Goal: Information Seeking & Learning: Learn about a topic

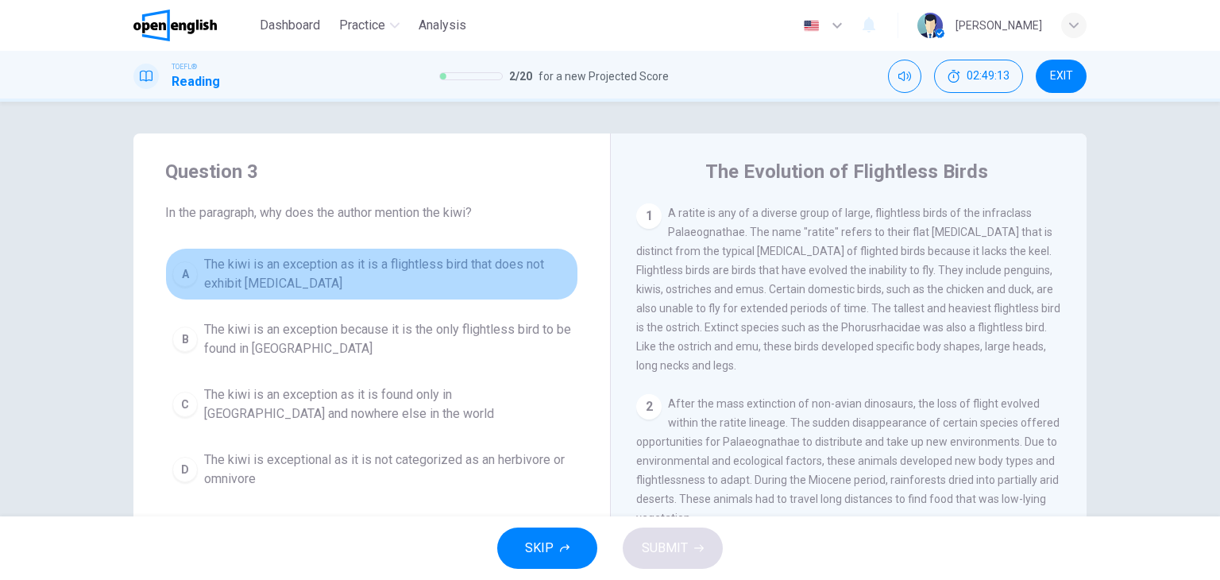
click at [480, 280] on span "The kiwi is an exception as it is a flightless bird that does not exhibit [MEDI…" at bounding box center [387, 274] width 367 height 38
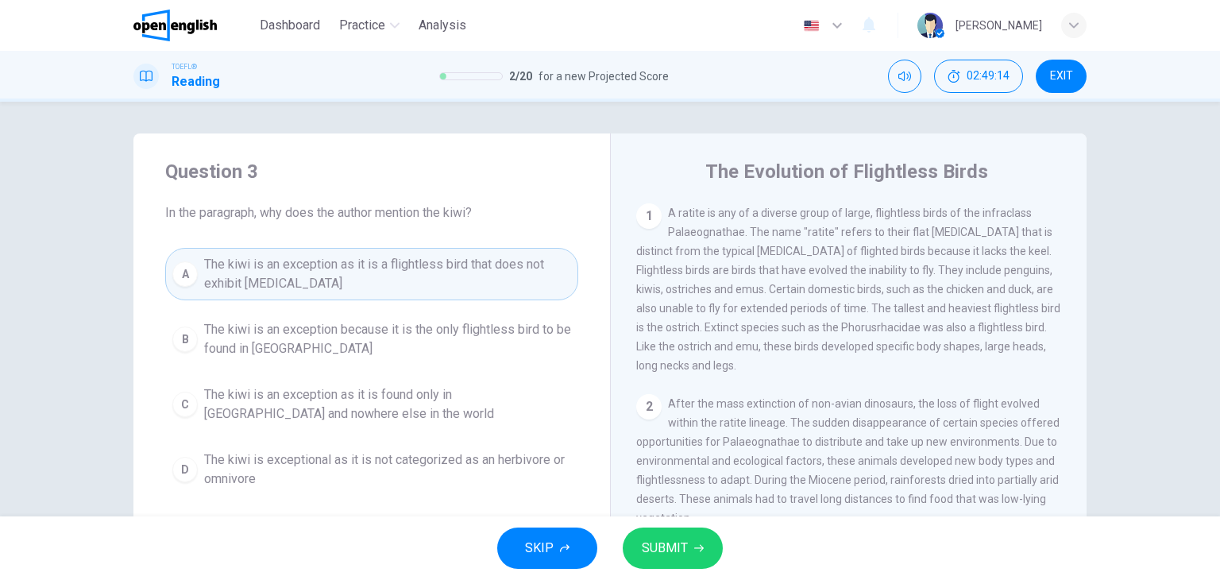
click at [650, 551] on span "SUBMIT" at bounding box center [665, 548] width 46 height 22
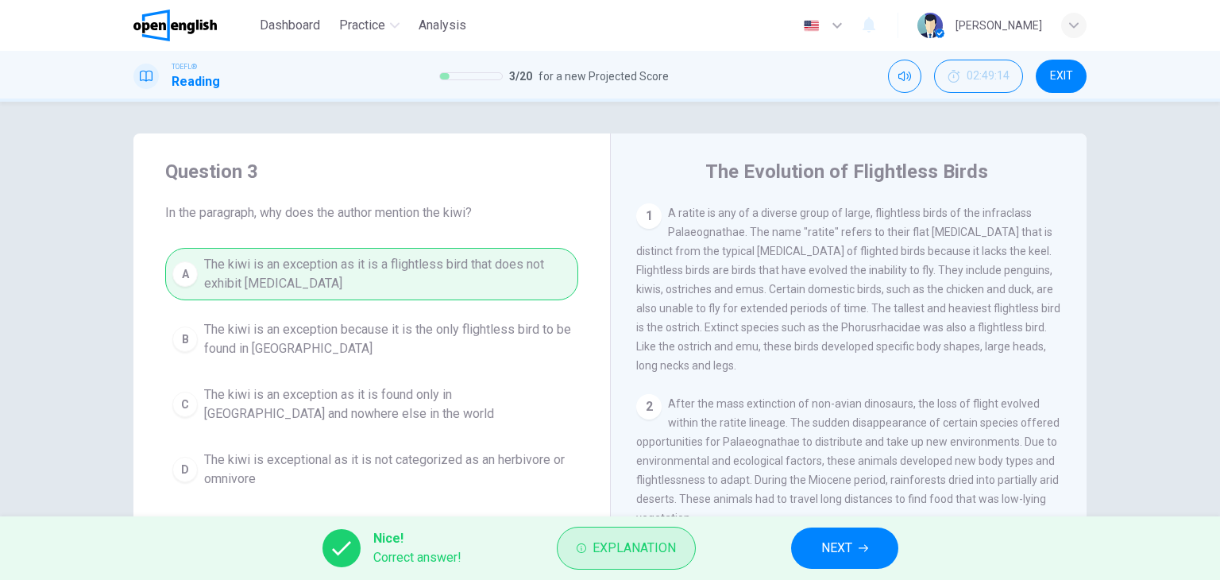
click at [581, 554] on button "Explanation" at bounding box center [626, 548] width 139 height 43
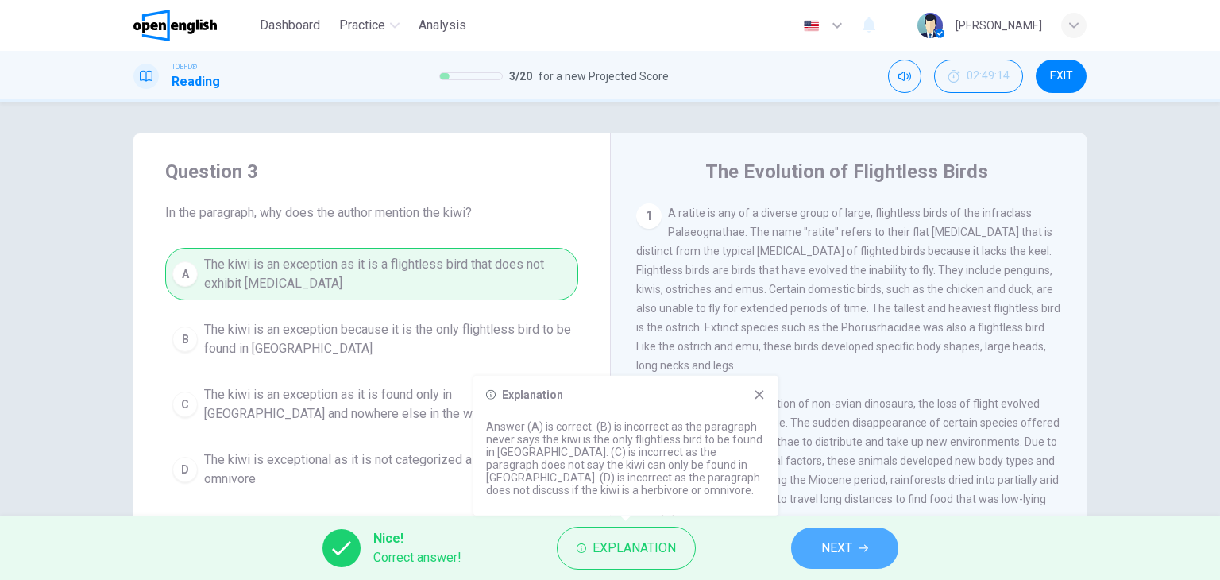
click at [839, 544] on span "NEXT" at bounding box center [836, 548] width 31 height 22
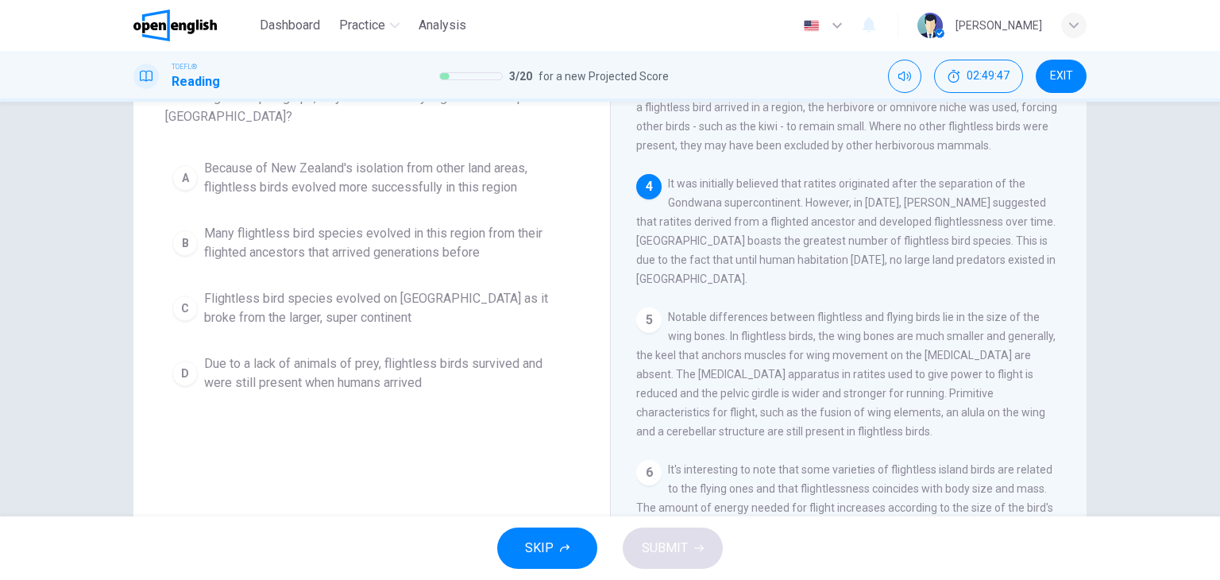
scroll to position [159, 0]
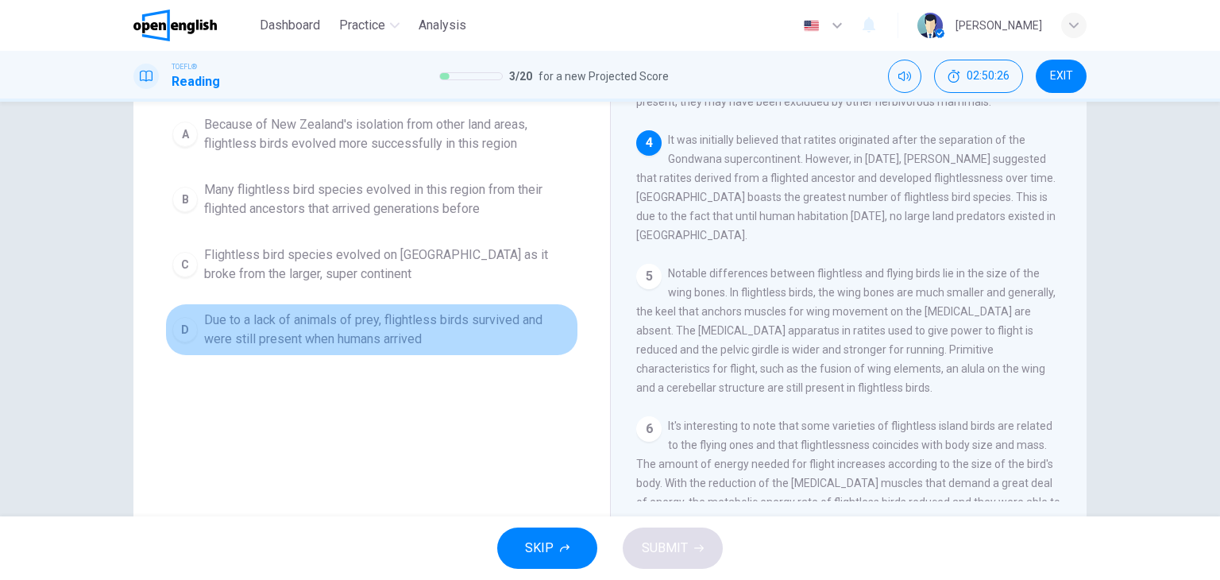
click at [351, 339] on span "Due to a lack of animals of prey, flightless birds survived and were still pres…" at bounding box center [387, 330] width 367 height 38
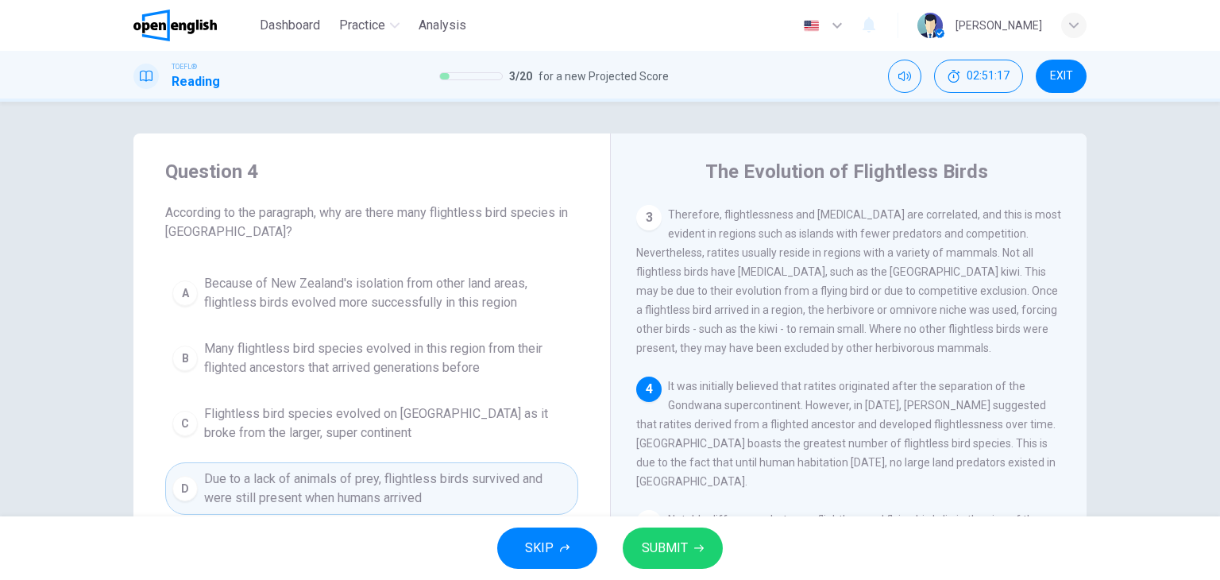
scroll to position [349, 0]
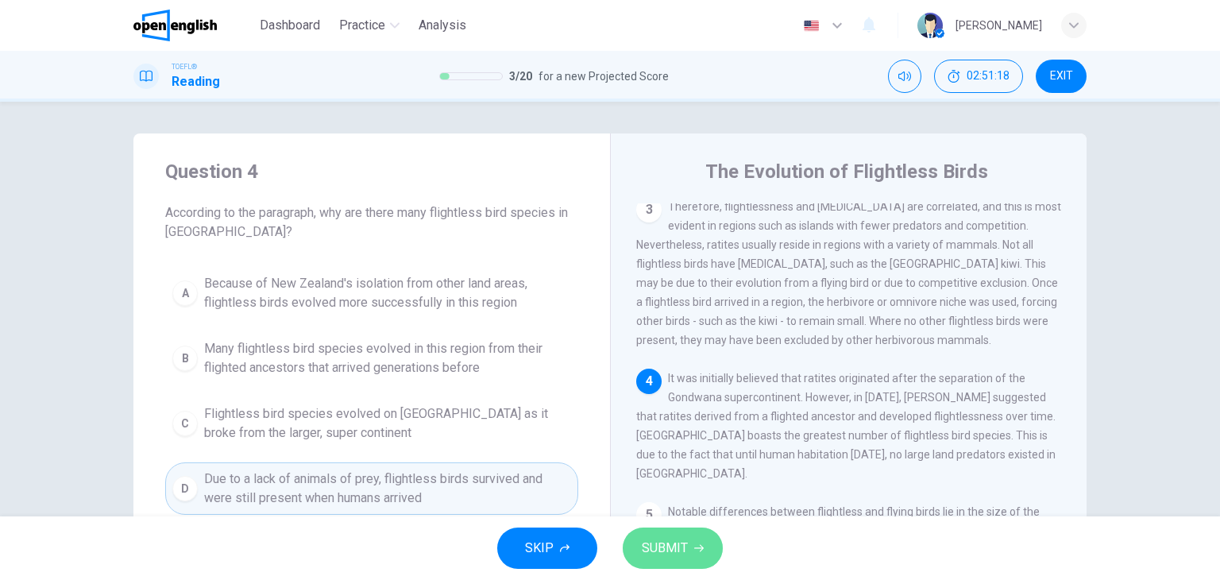
click at [658, 538] on span "SUBMIT" at bounding box center [665, 548] width 46 height 22
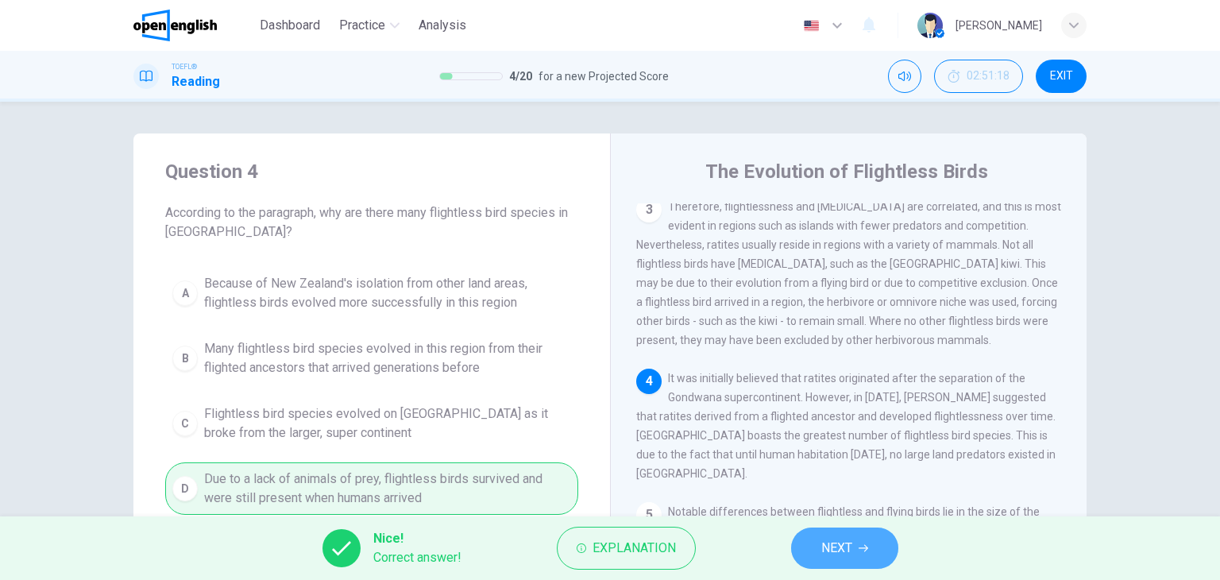
click at [827, 542] on span "NEXT" at bounding box center [836, 548] width 31 height 22
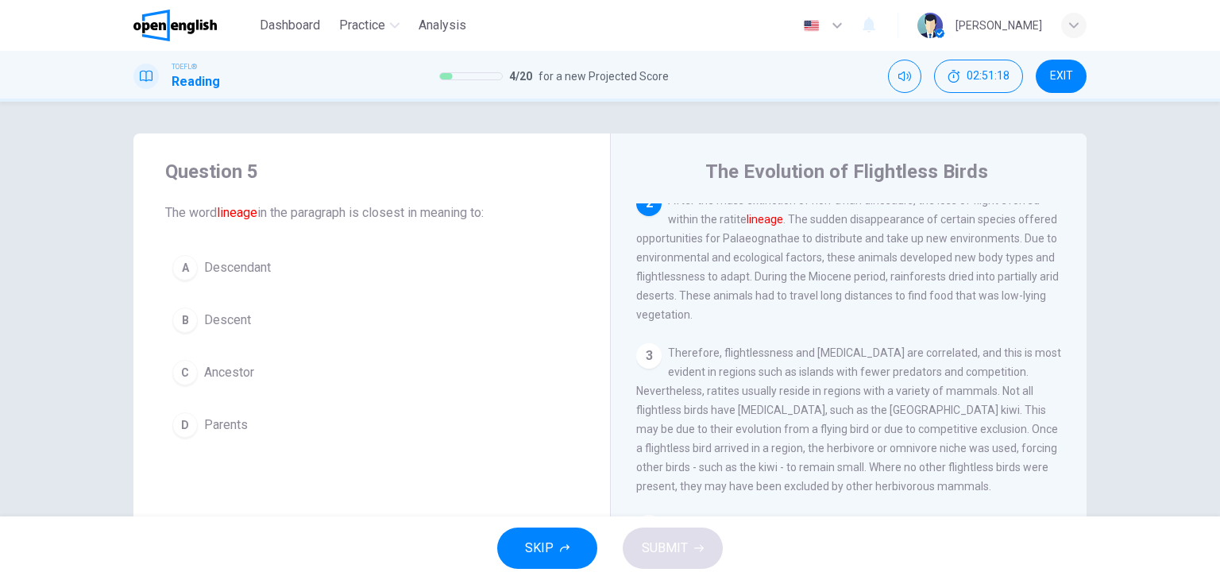
scroll to position [196, 0]
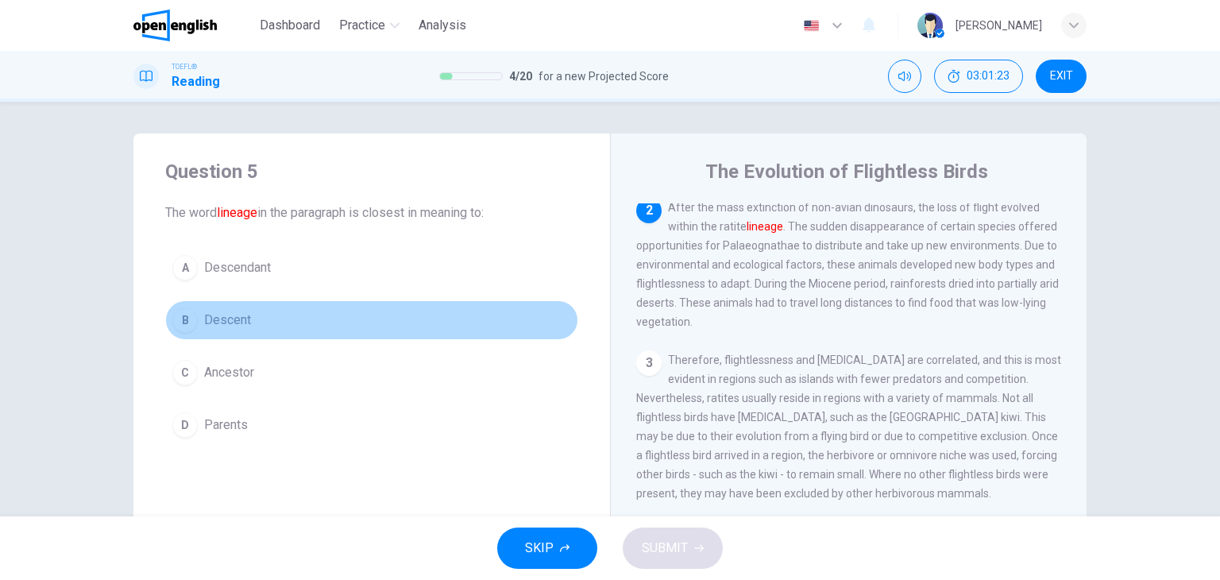
click at [217, 322] on span "Descent" at bounding box center [227, 320] width 47 height 19
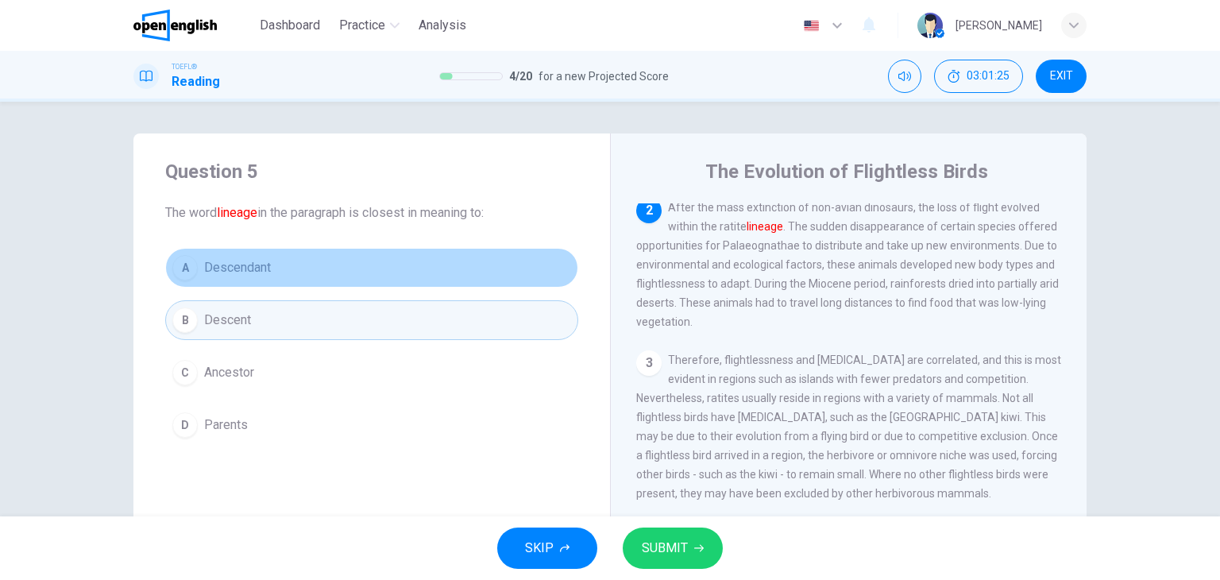
click at [245, 266] on span "Descendant" at bounding box center [237, 267] width 67 height 19
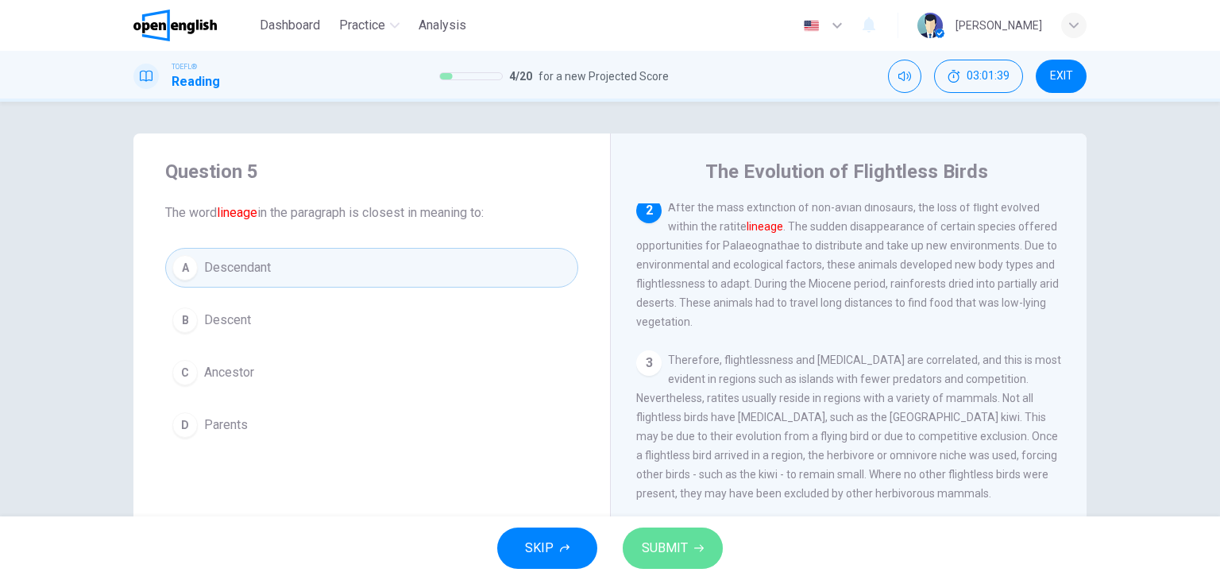
click at [677, 542] on span "SUBMIT" at bounding box center [665, 548] width 46 height 22
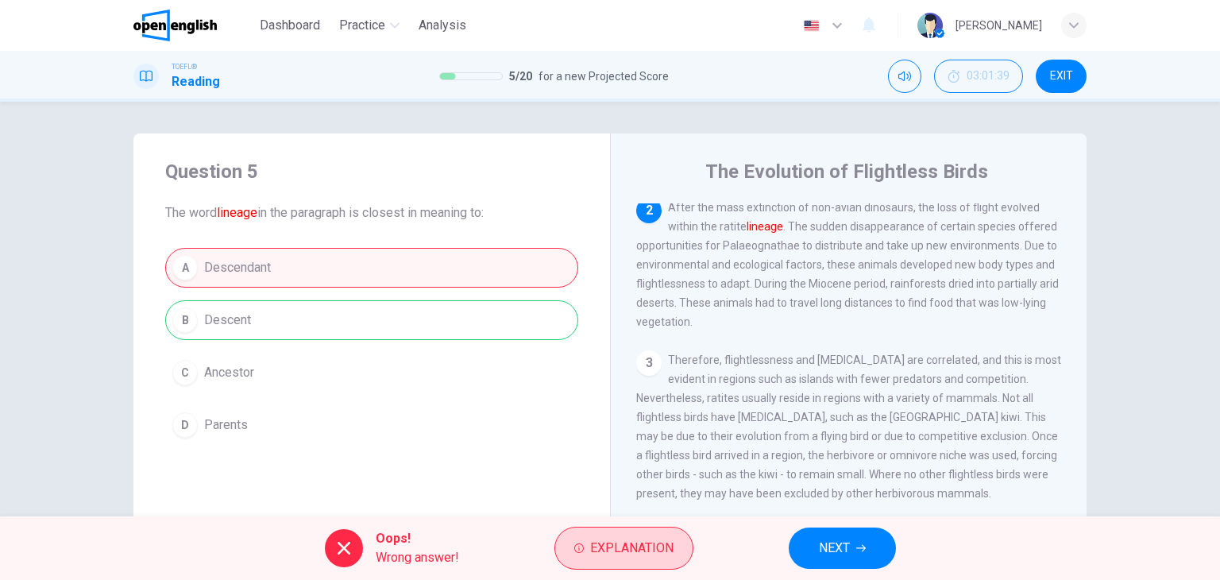
click at [619, 541] on span "Explanation" at bounding box center [631, 548] width 83 height 22
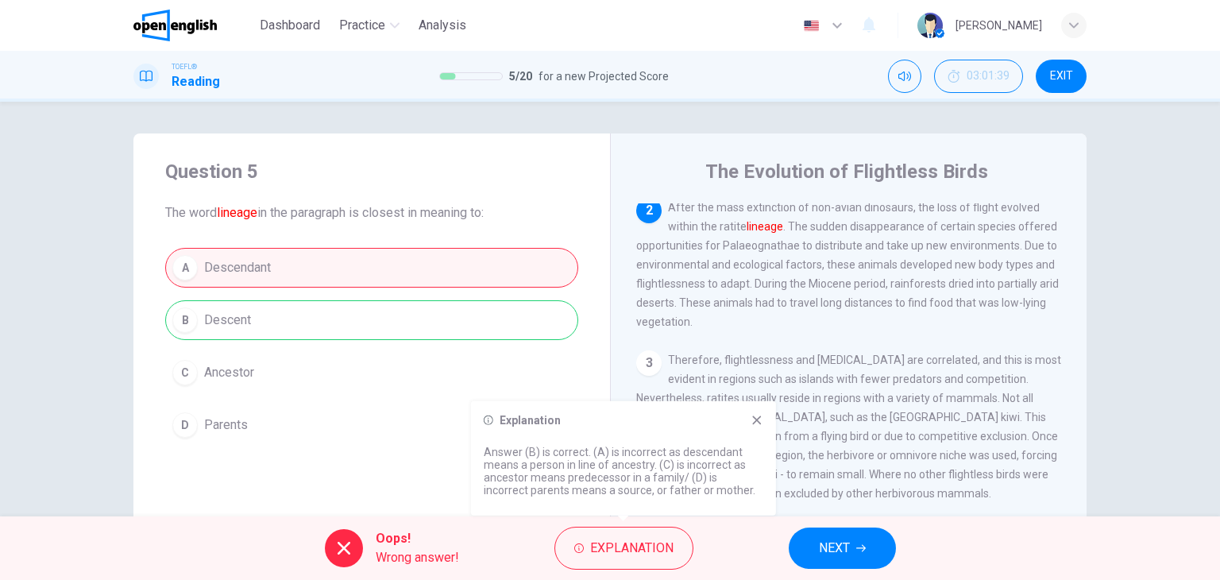
click at [847, 546] on span "NEXT" at bounding box center [834, 548] width 31 height 22
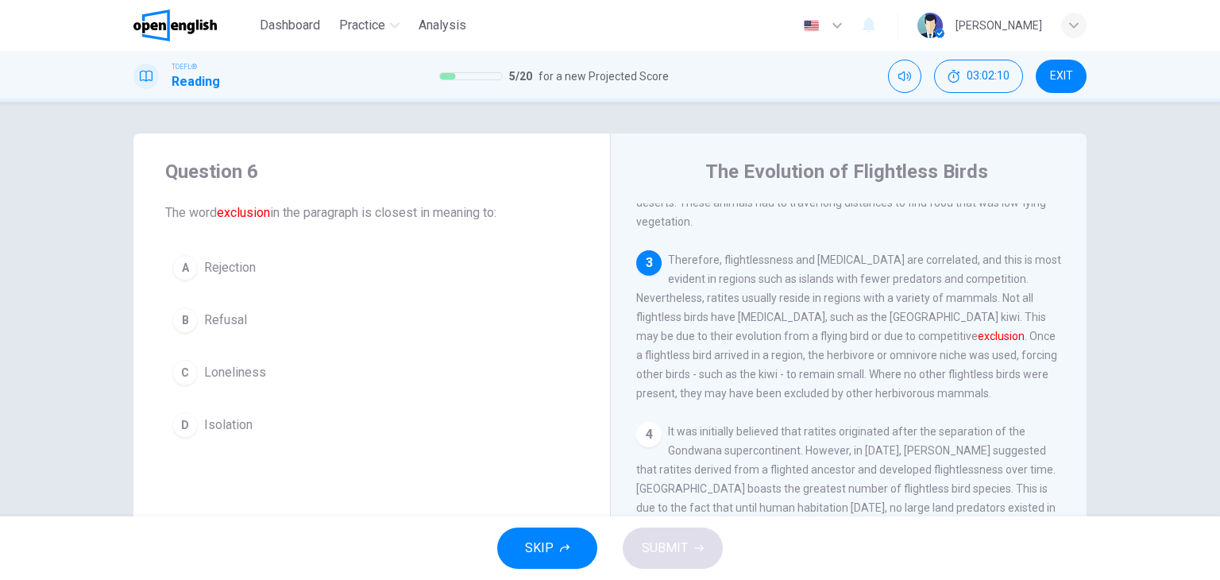
scroll to position [292, 0]
click at [193, 414] on button "D Isolation" at bounding box center [371, 425] width 413 height 40
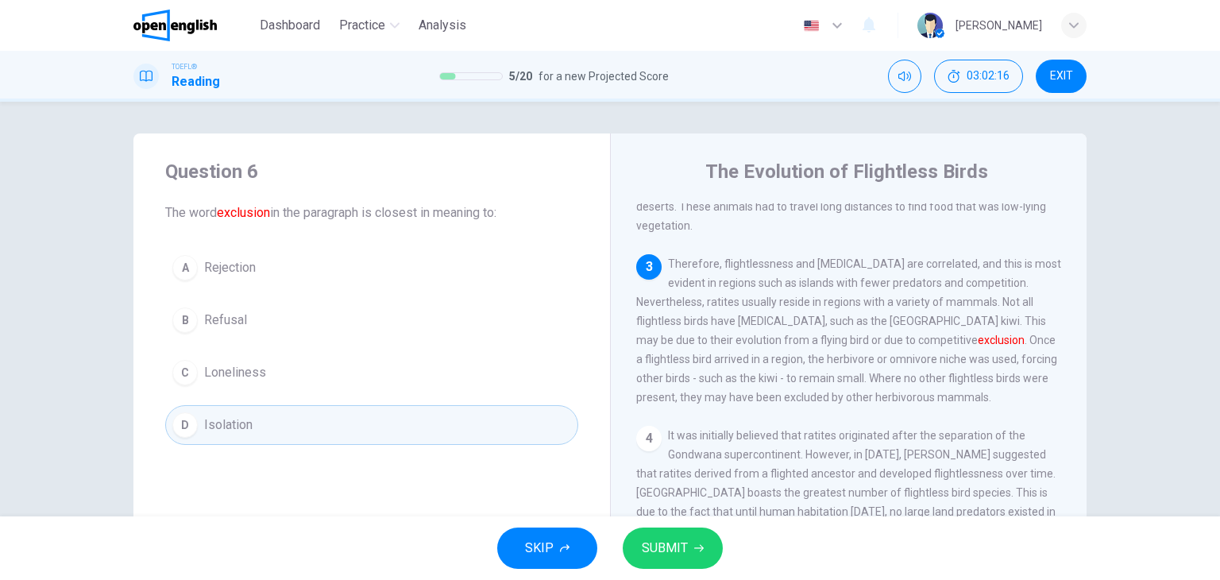
click at [651, 557] on span "SUBMIT" at bounding box center [665, 548] width 46 height 22
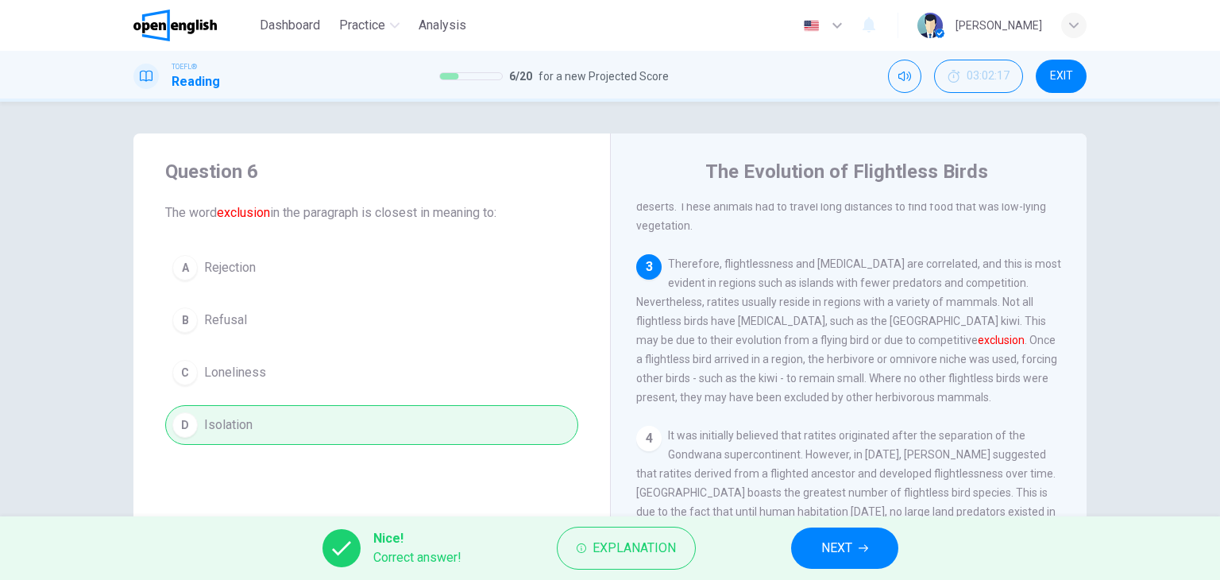
click at [850, 554] on span "NEXT" at bounding box center [836, 548] width 31 height 22
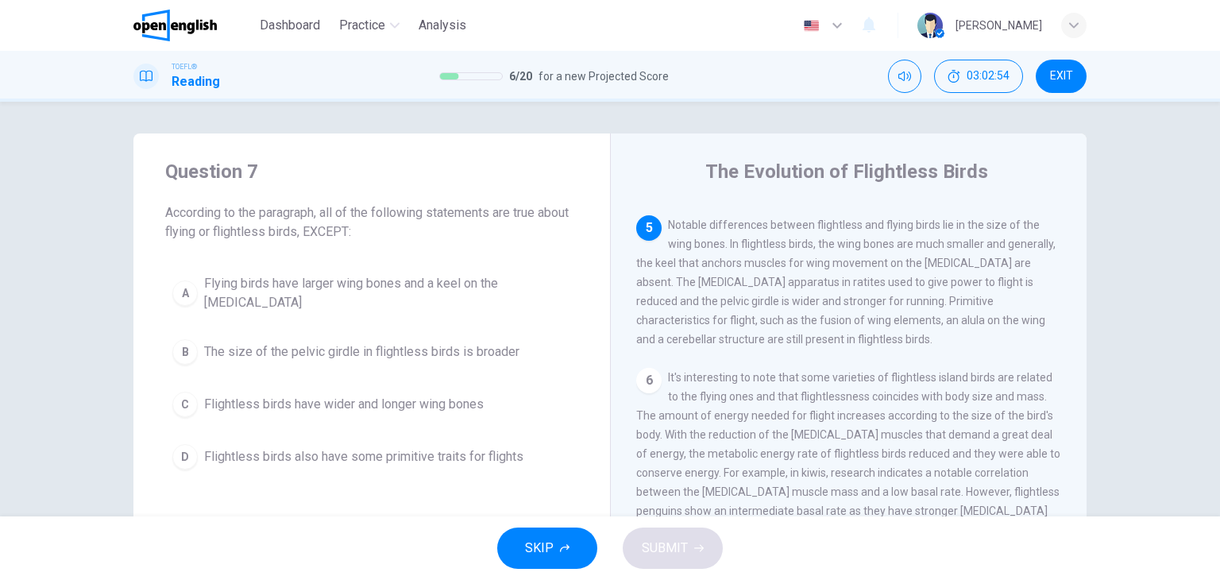
scroll to position [665, 0]
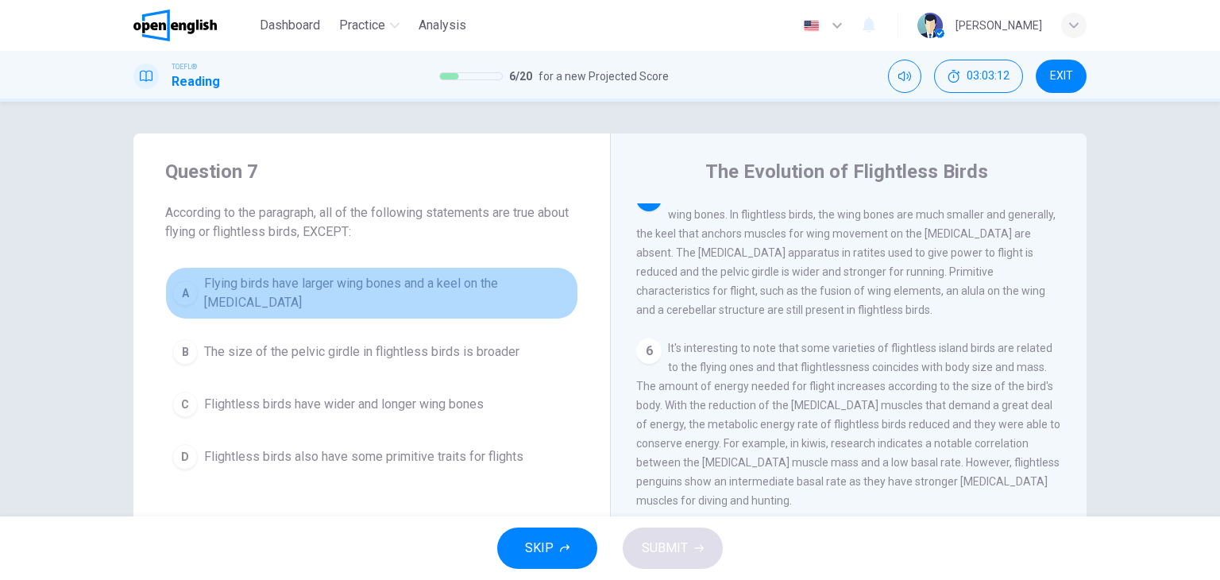
click at [469, 290] on span "Flying birds have larger wing bones and a keel on the [MEDICAL_DATA]" at bounding box center [387, 293] width 367 height 38
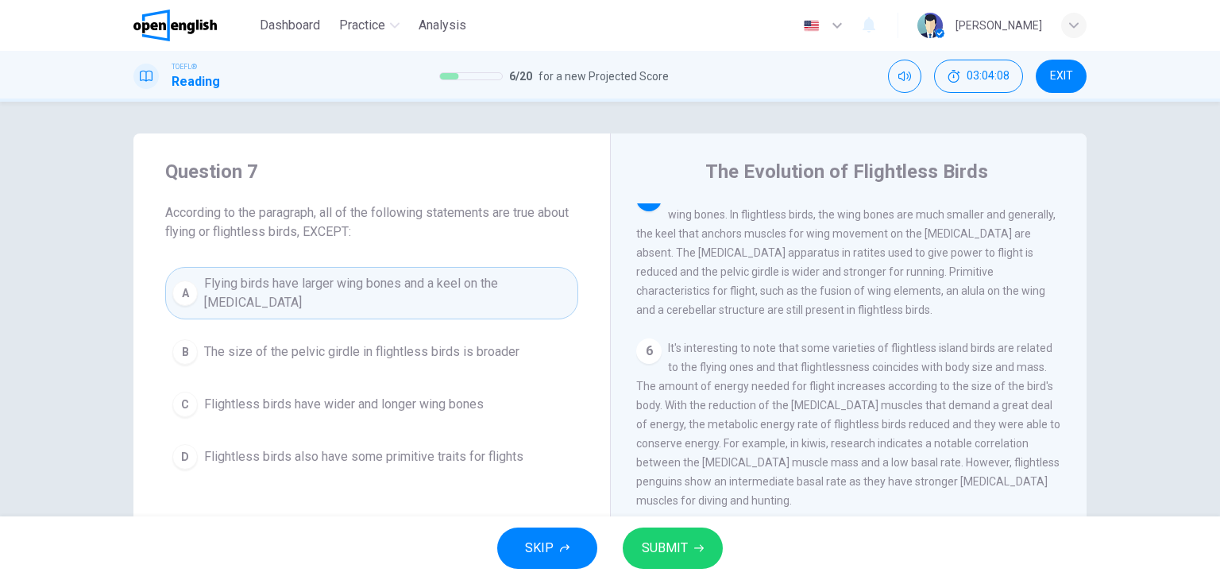
click at [689, 542] on button "SUBMIT" at bounding box center [673, 547] width 100 height 41
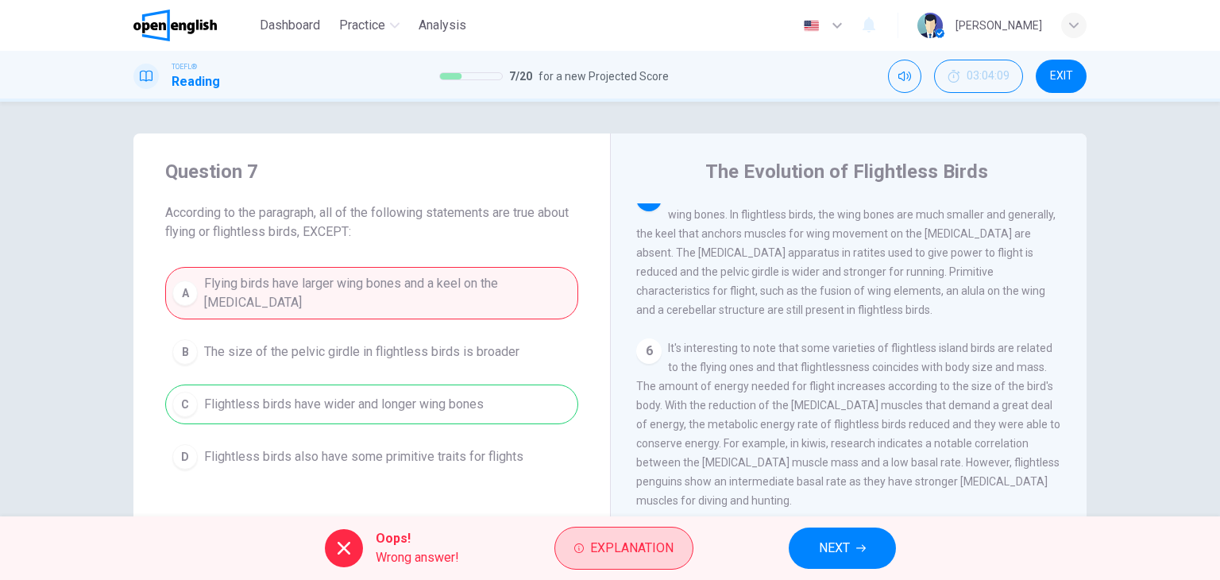
click at [661, 547] on span "Explanation" at bounding box center [631, 548] width 83 height 22
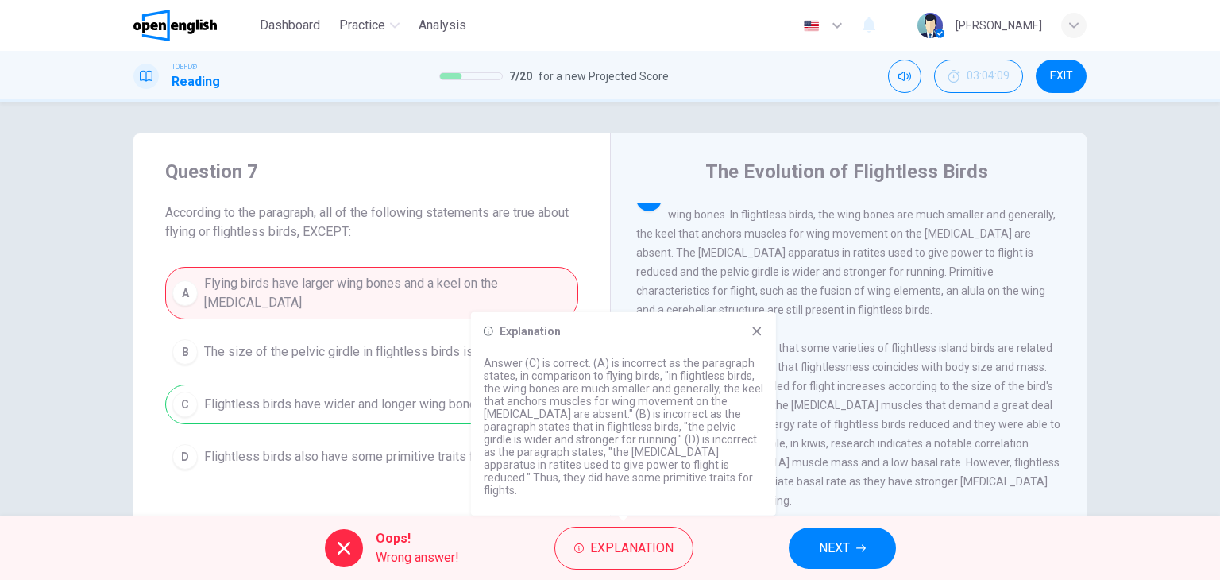
click at [848, 541] on span "NEXT" at bounding box center [834, 548] width 31 height 22
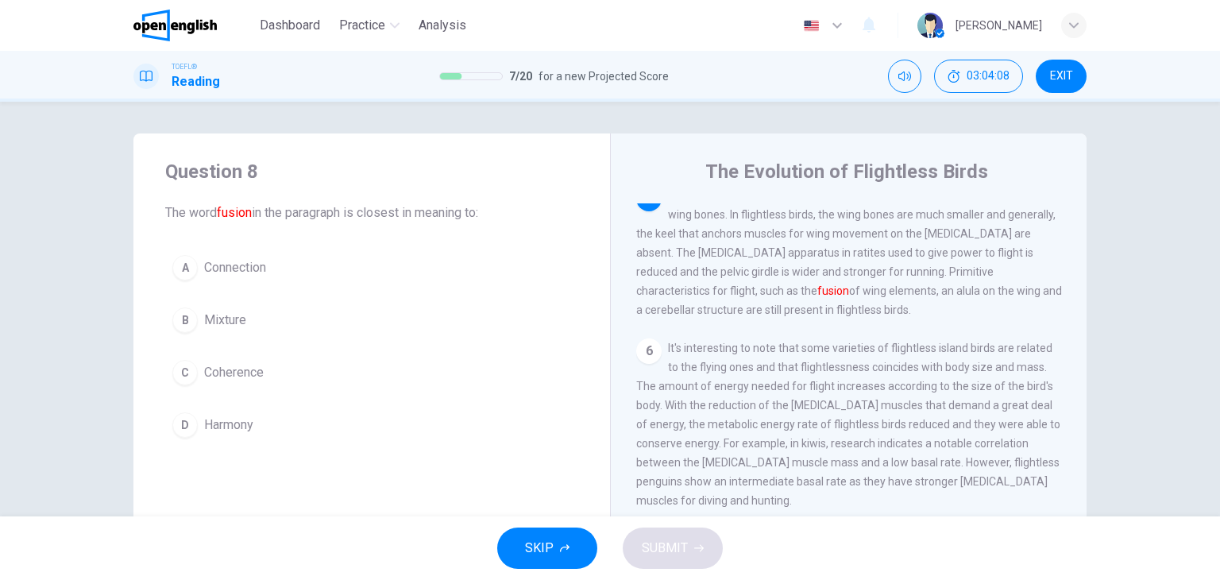
scroll to position [667, 0]
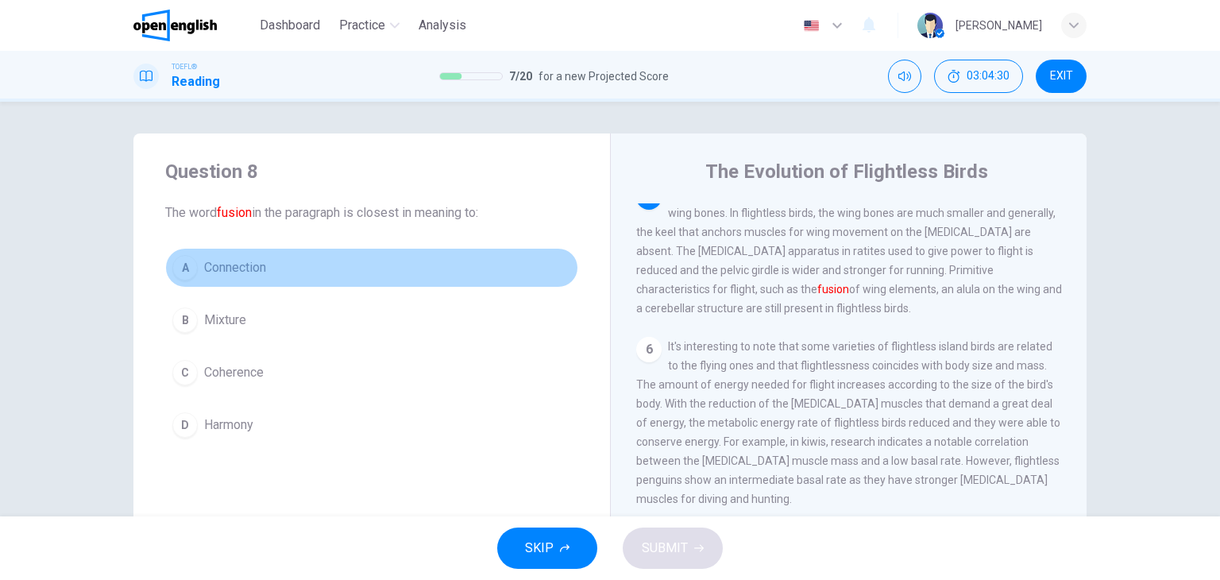
click at [237, 259] on span "Connection" at bounding box center [235, 267] width 62 height 19
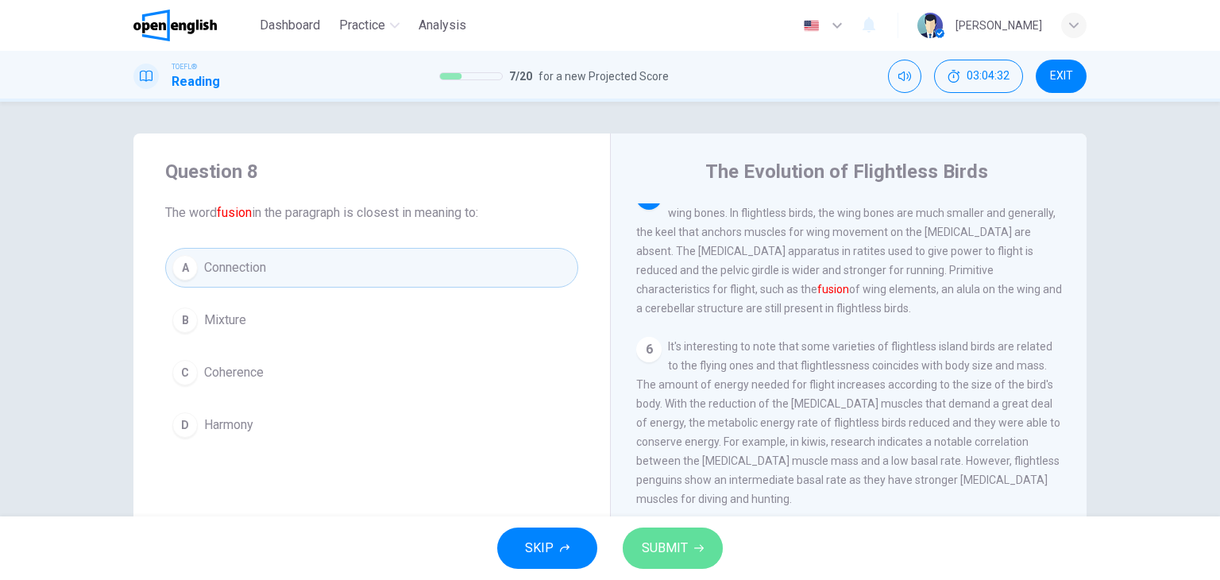
click at [661, 563] on button "SUBMIT" at bounding box center [673, 547] width 100 height 41
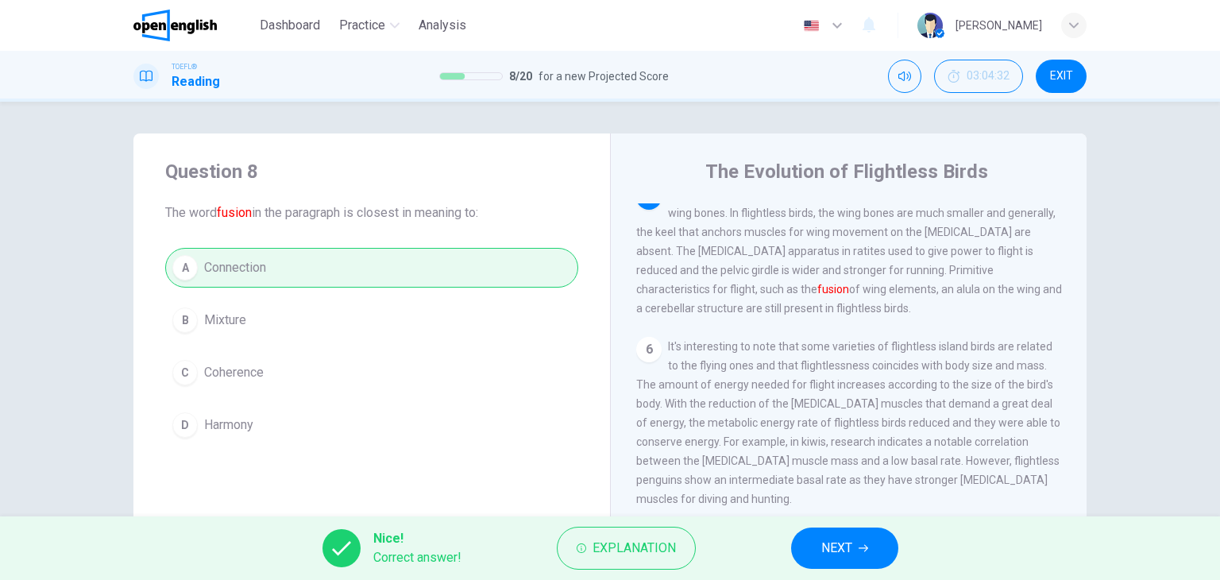
click at [874, 550] on button "NEXT" at bounding box center [844, 547] width 107 height 41
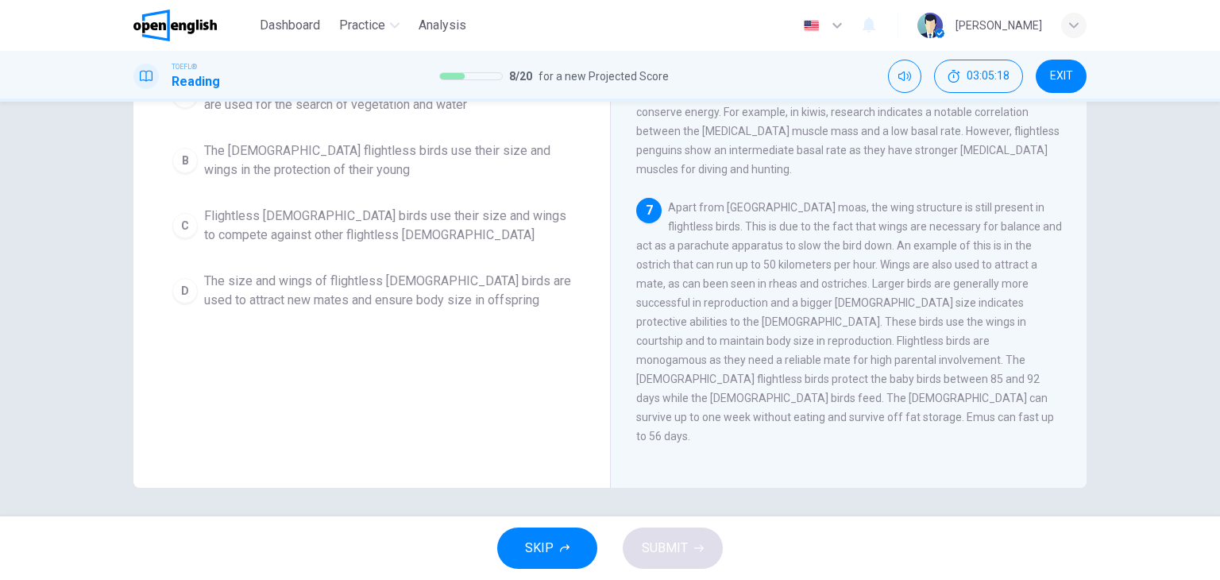
scroll to position [201, 0]
drag, startPoint x: 766, startPoint y: 260, endPoint x: 871, endPoint y: 249, distance: 106.3
click at [871, 249] on div "7 Apart from [GEOGRAPHIC_DATA], the wing structure is still present in flightle…" at bounding box center [849, 319] width 426 height 248
drag, startPoint x: 910, startPoint y: 237, endPoint x: 955, endPoint y: 243, distance: 44.8
click at [955, 243] on div "7 Apart from [GEOGRAPHIC_DATA], the wing structure is still present in flightle…" at bounding box center [849, 319] width 426 height 248
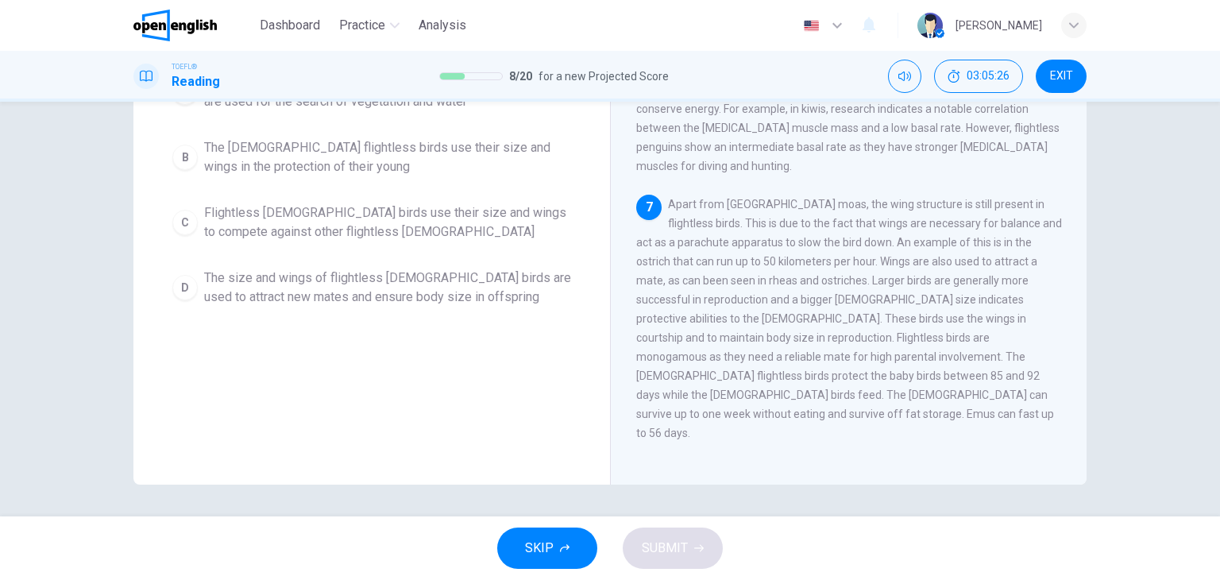
drag, startPoint x: 732, startPoint y: 260, endPoint x: 837, endPoint y: 266, distance: 105.0
click at [837, 266] on div "7 Apart from [GEOGRAPHIC_DATA], the wing structure is still present in flightle…" at bounding box center [849, 319] width 426 height 248
drag, startPoint x: 858, startPoint y: 273, endPoint x: 925, endPoint y: 272, distance: 67.5
click at [920, 273] on span "Apart from [GEOGRAPHIC_DATA] moas, the wing structure is still present in fligh…" at bounding box center [849, 318] width 426 height 241
drag, startPoint x: 658, startPoint y: 299, endPoint x: 800, endPoint y: 295, distance: 141.4
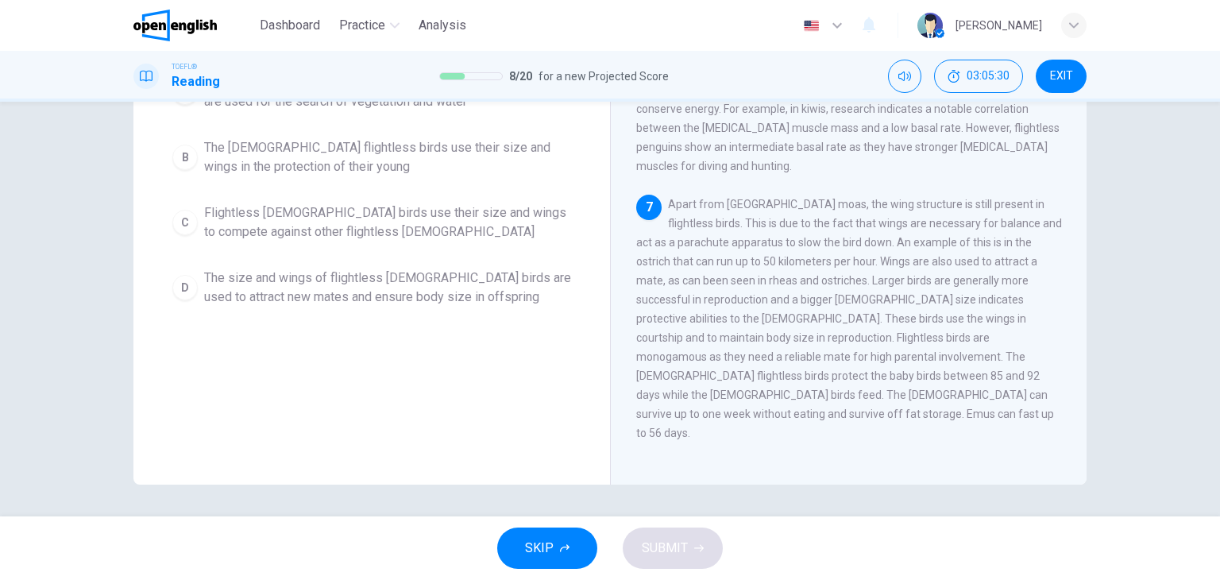
click at [795, 296] on div "7 Apart from [GEOGRAPHIC_DATA], the wing structure is still present in flightle…" at bounding box center [849, 319] width 426 height 248
drag, startPoint x: 822, startPoint y: 287, endPoint x: 942, endPoint y: 290, distance: 120.0
click at [942, 290] on span "Apart from [GEOGRAPHIC_DATA] moas, the wing structure is still present in fligh…" at bounding box center [849, 318] width 426 height 241
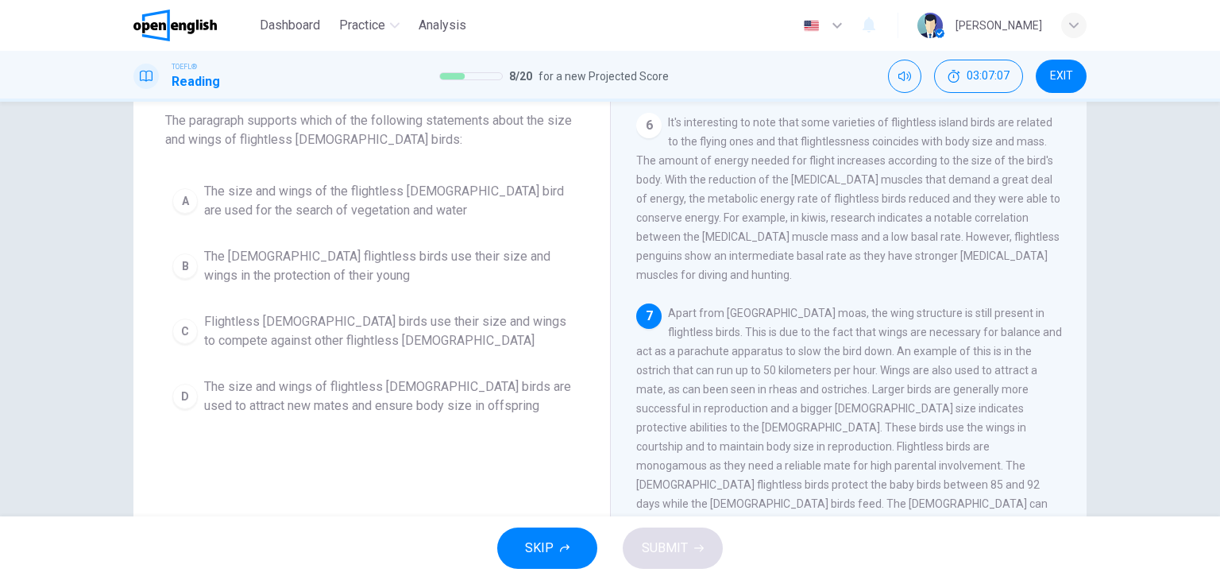
scroll to position [42, 0]
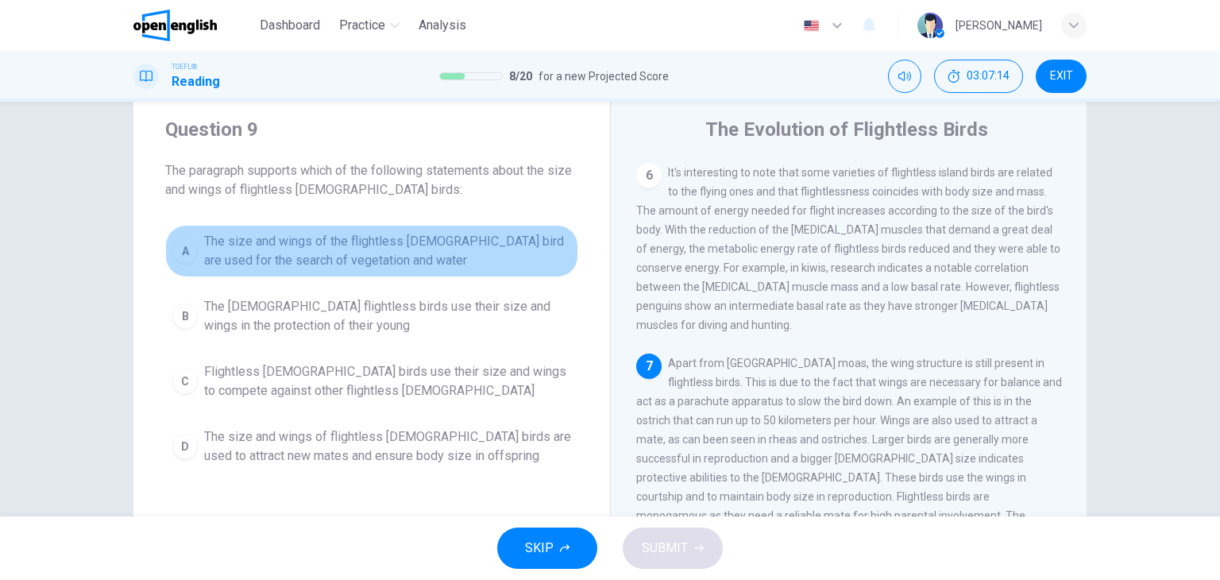
click at [295, 252] on span "The size and wings of the flightless [DEMOGRAPHIC_DATA] bird are used for the s…" at bounding box center [387, 251] width 367 height 38
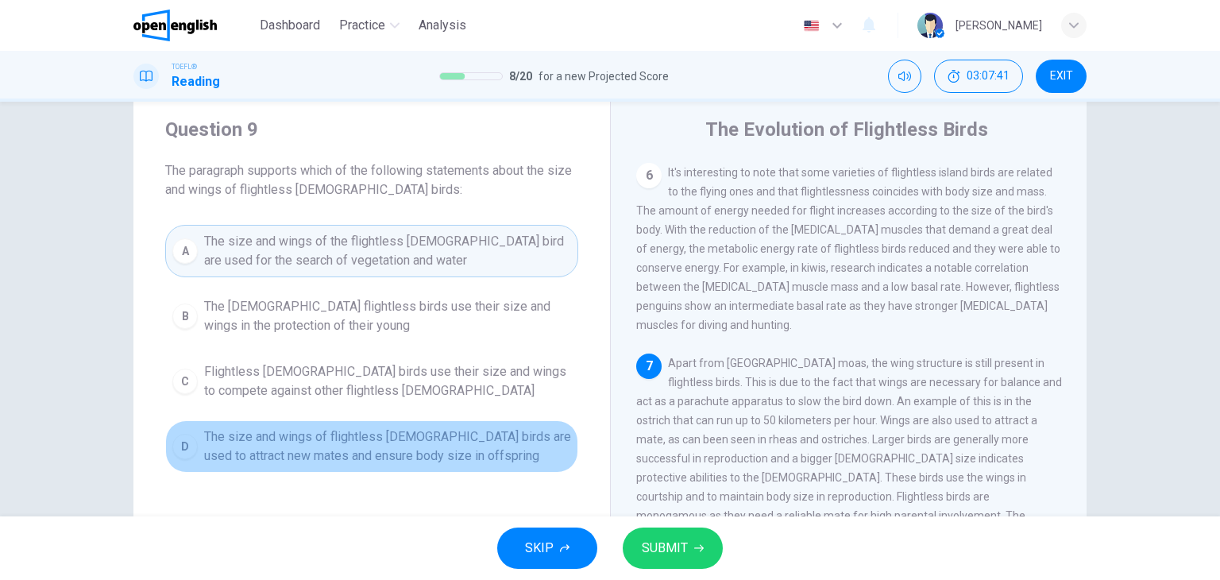
click at [296, 447] on span "The size and wings of flightless [DEMOGRAPHIC_DATA] birds are used to attract n…" at bounding box center [387, 446] width 367 height 38
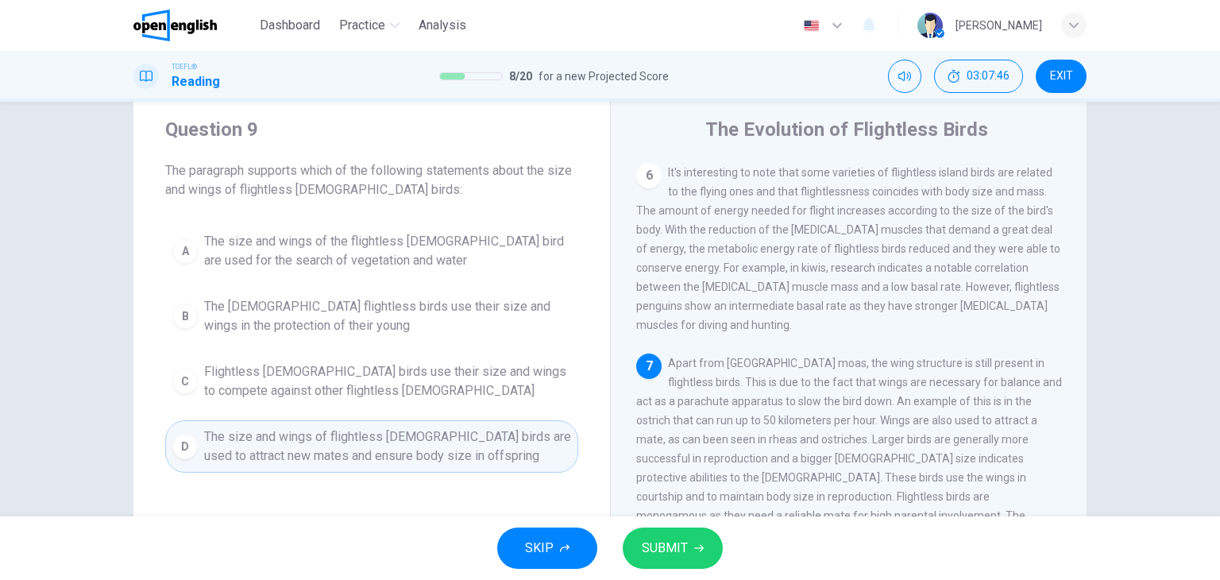
click at [690, 550] on button "SUBMIT" at bounding box center [673, 547] width 100 height 41
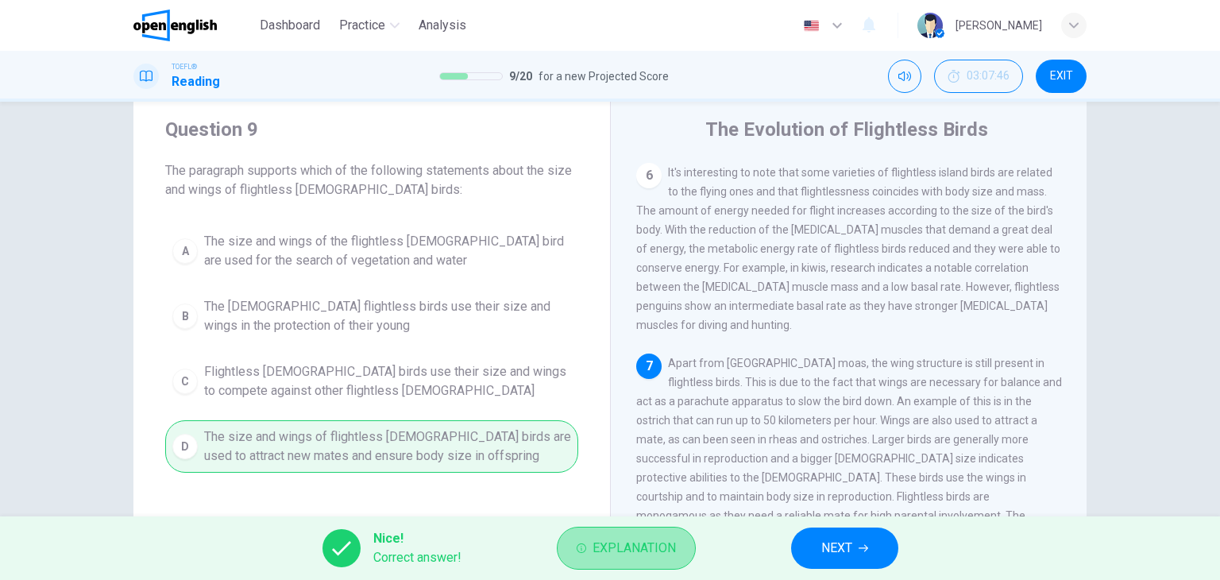
click at [683, 547] on button "Explanation" at bounding box center [626, 548] width 139 height 43
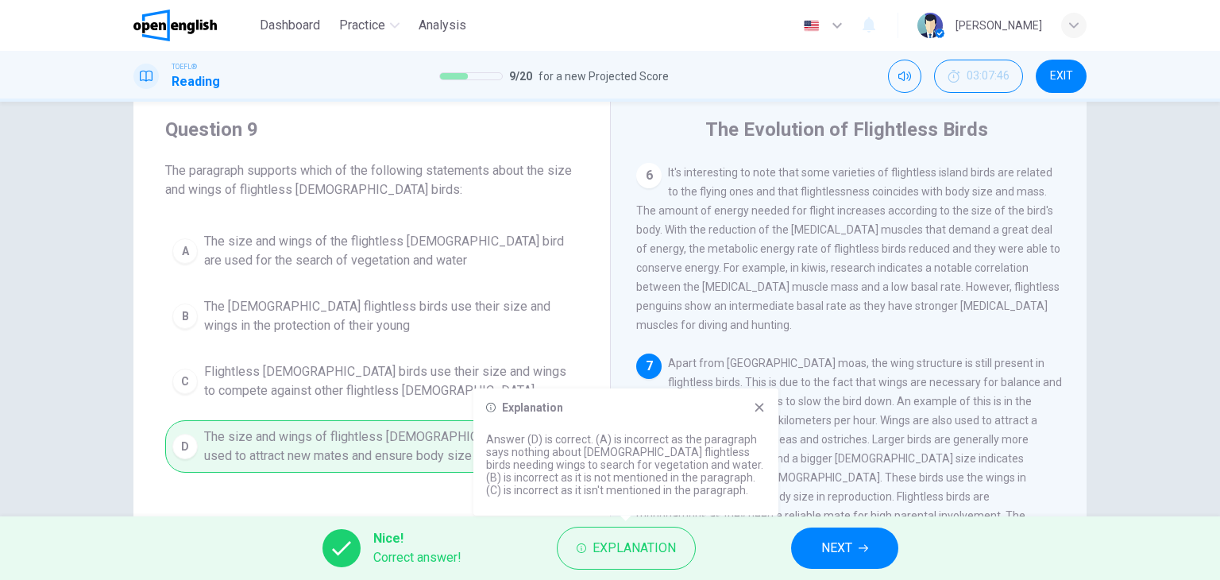
click at [835, 545] on span "NEXT" at bounding box center [836, 548] width 31 height 22
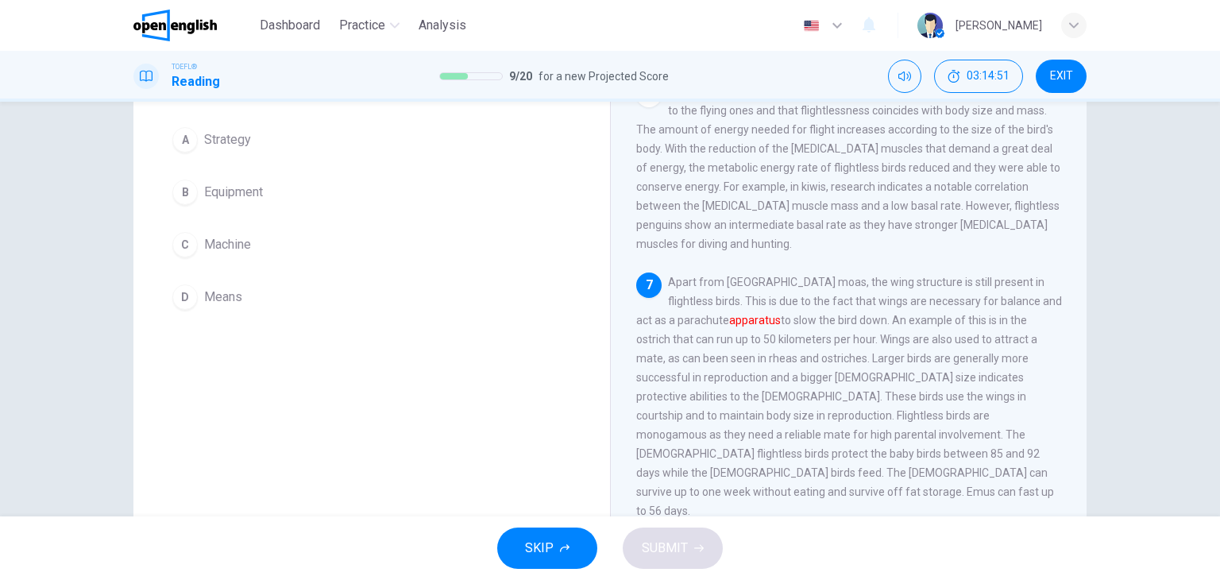
scroll to position [122, 0]
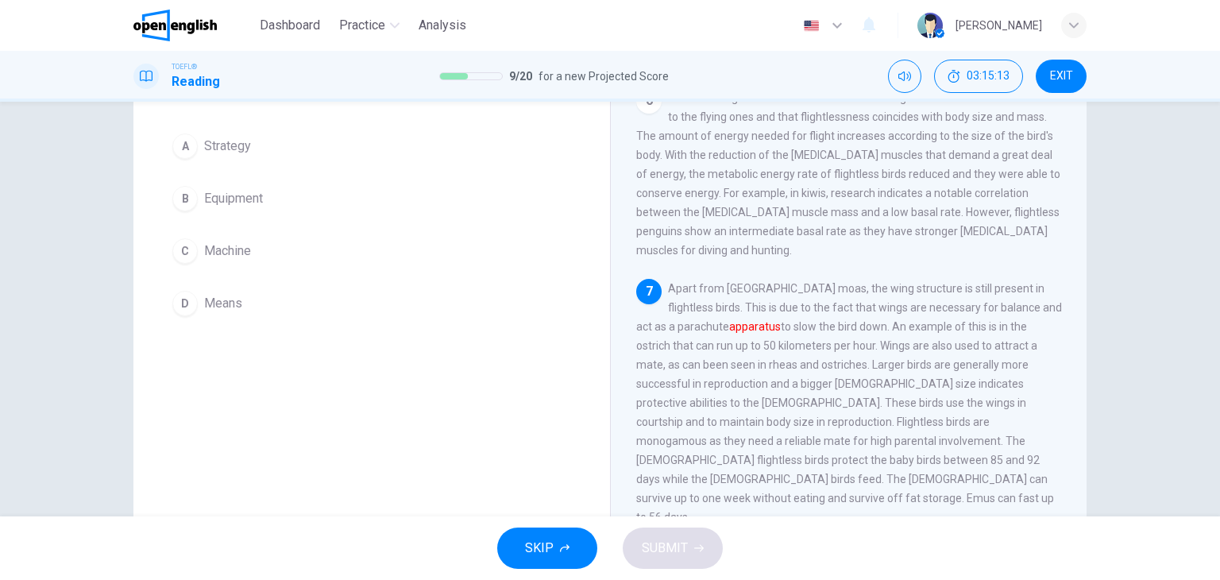
click at [232, 210] on button "B Equipment" at bounding box center [371, 199] width 413 height 40
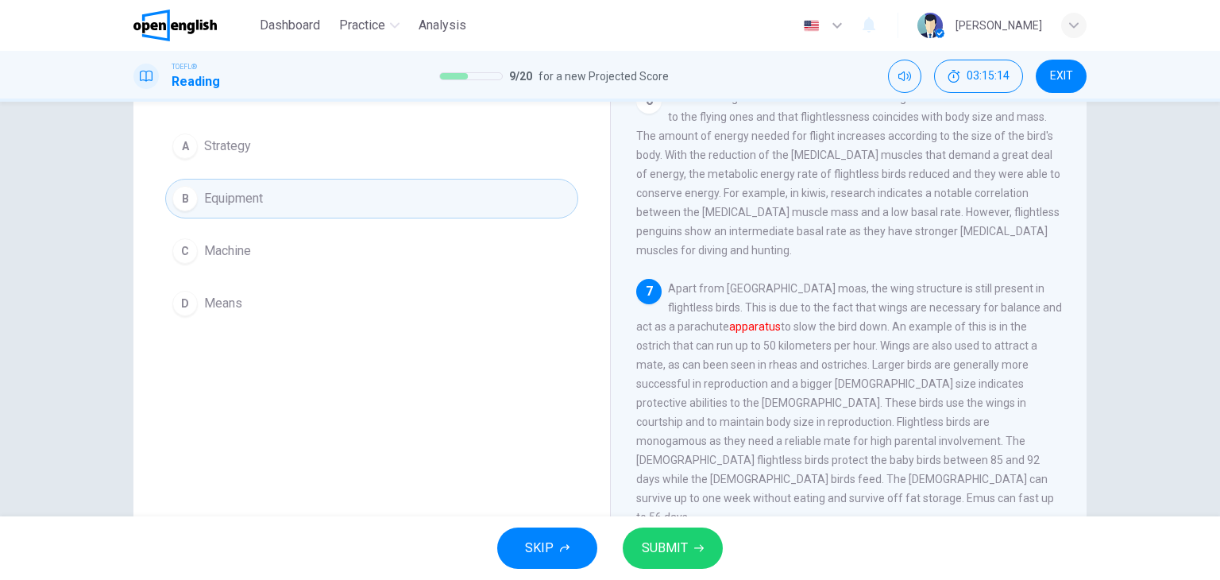
click at [667, 541] on span "SUBMIT" at bounding box center [665, 548] width 46 height 22
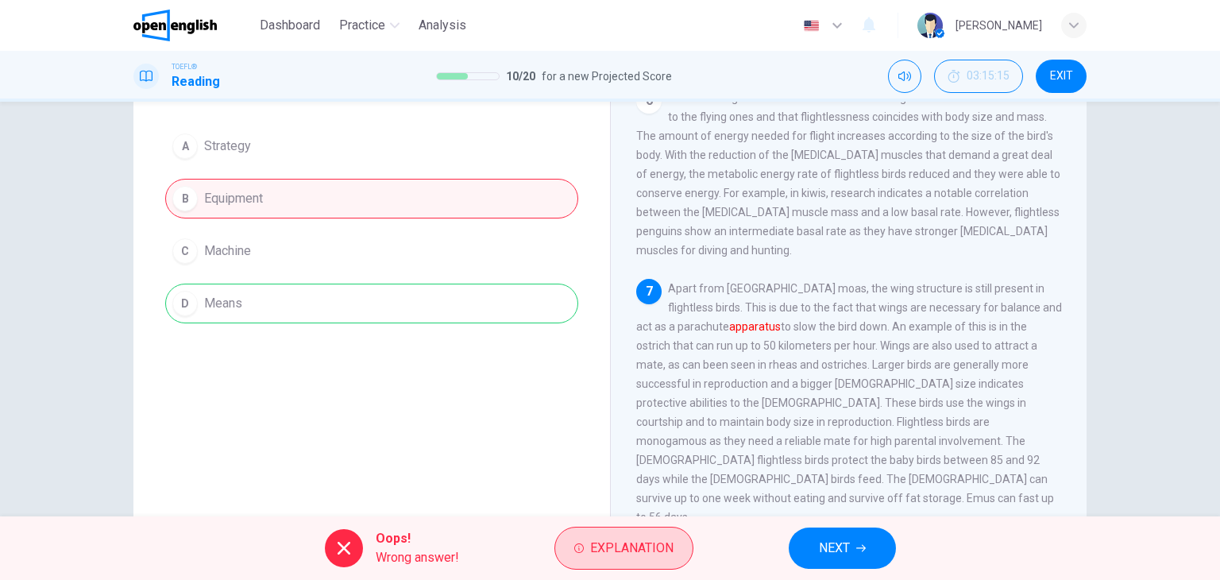
click at [619, 541] on span "Explanation" at bounding box center [631, 548] width 83 height 22
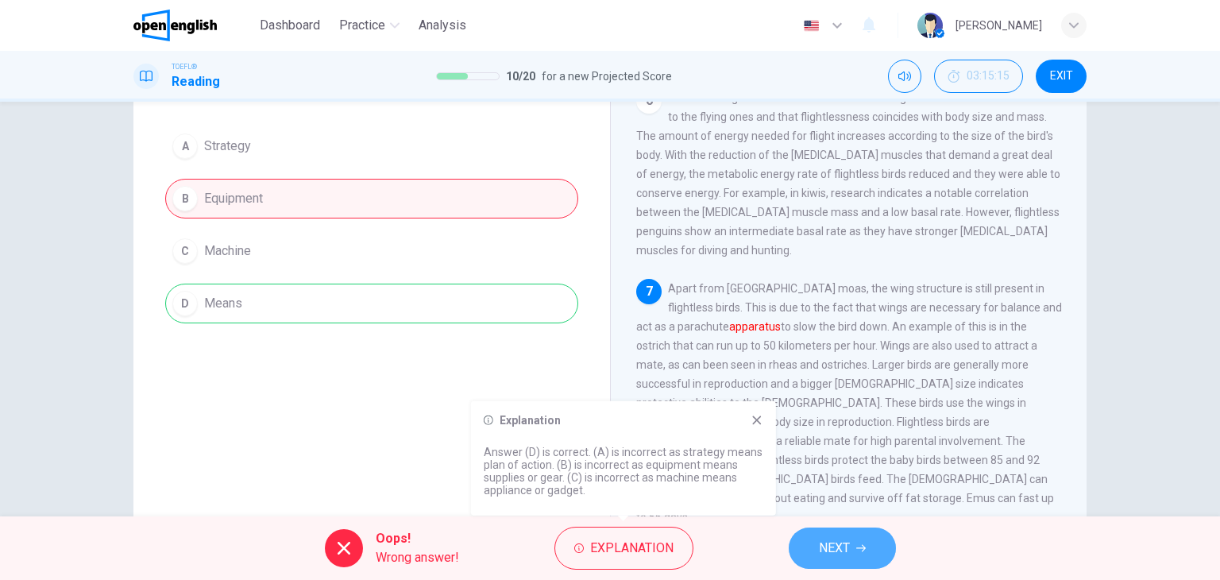
click at [844, 542] on span "NEXT" at bounding box center [834, 548] width 31 height 22
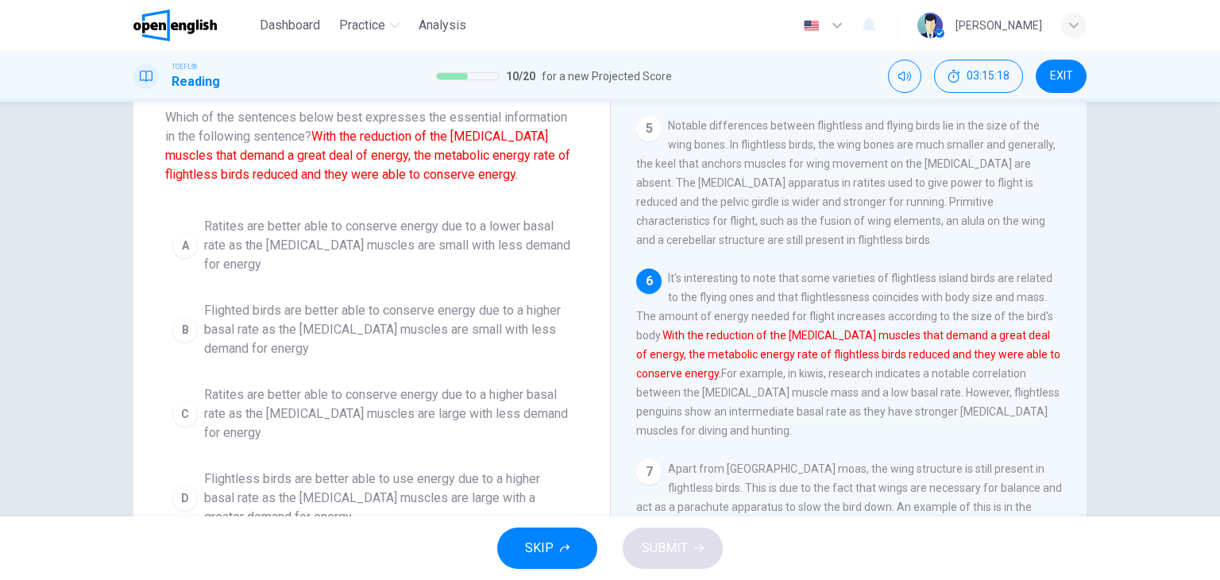
scroll to position [99, 0]
